Goal: Information Seeking & Learning: Learn about a topic

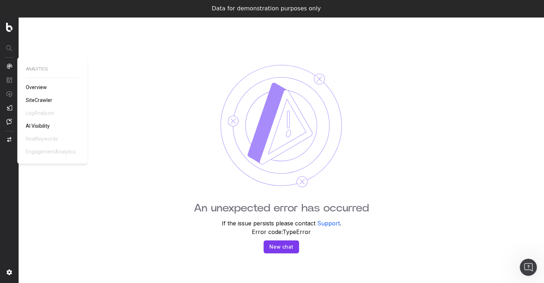
click at [29, 87] on span "Overview" at bounding box center [36, 87] width 21 height 6
